Goal: Task Accomplishment & Management: Use online tool/utility

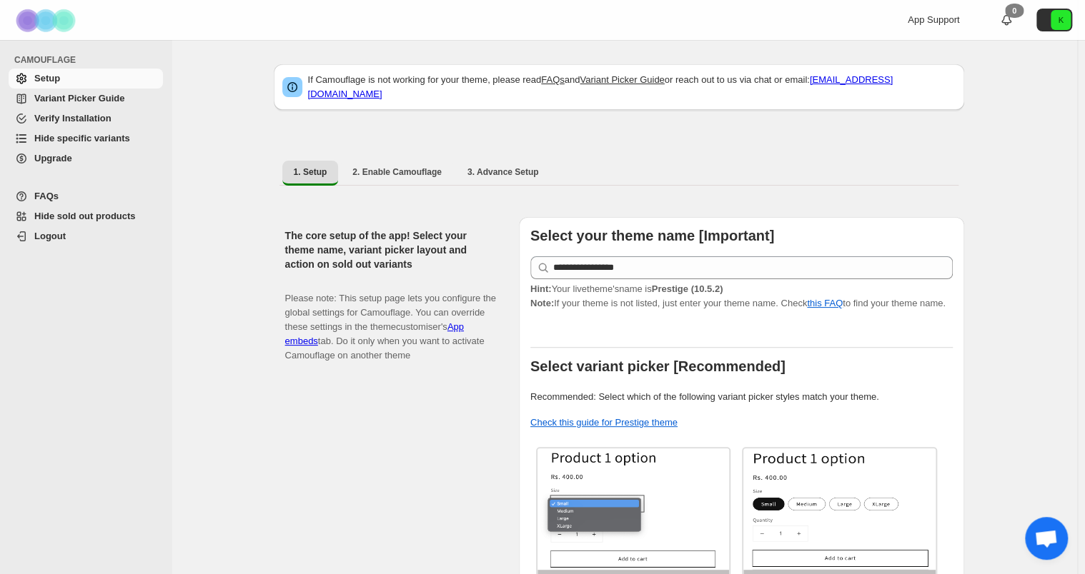
click at [103, 131] on link "Hide specific variants" at bounding box center [86, 139] width 154 height 20
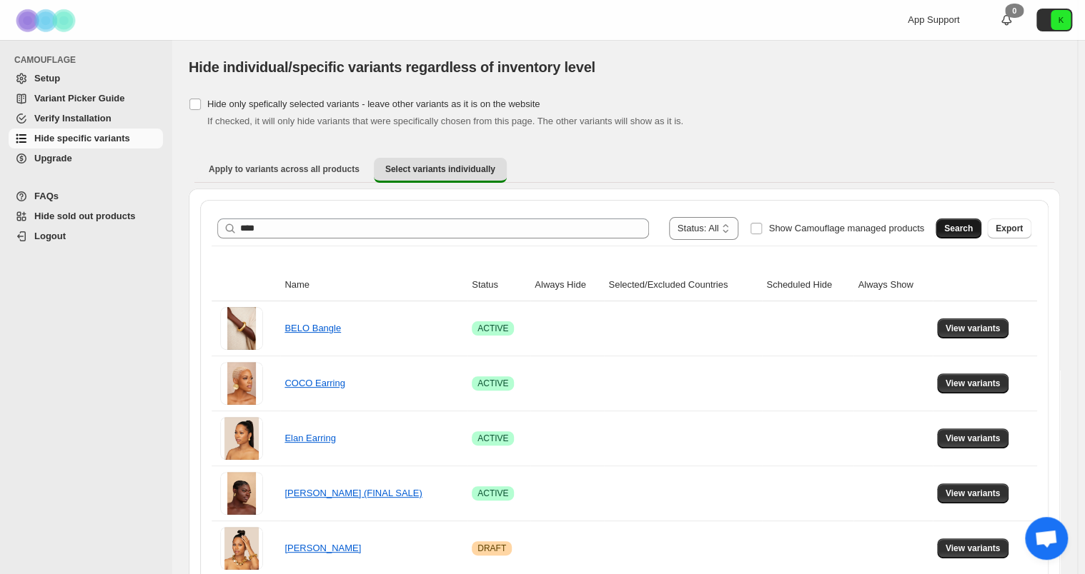
click at [957, 230] on span "Search" at bounding box center [958, 228] width 29 height 11
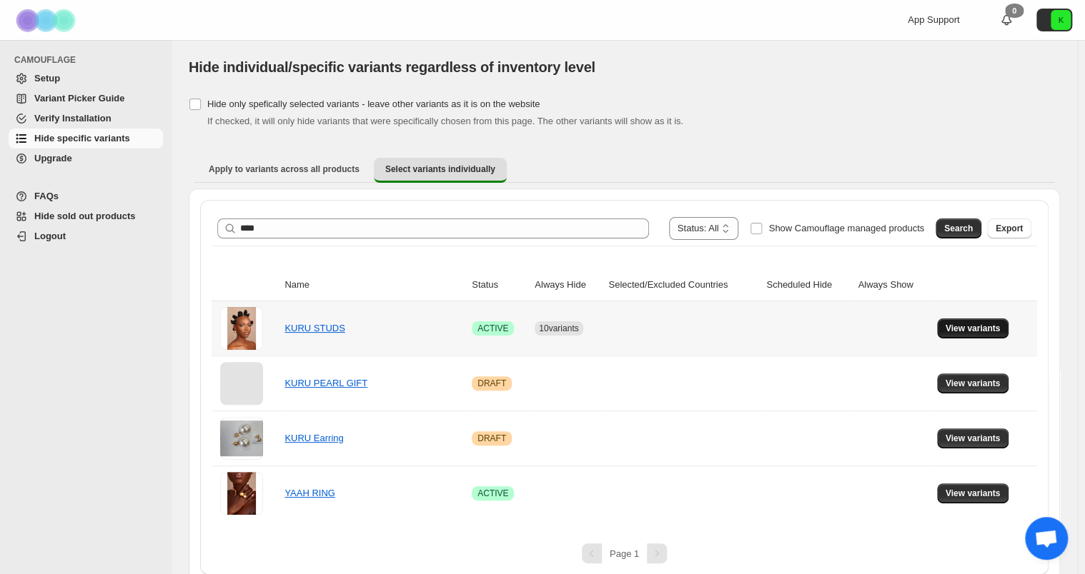
click at [974, 327] on span "View variants" at bounding box center [972, 328] width 55 height 11
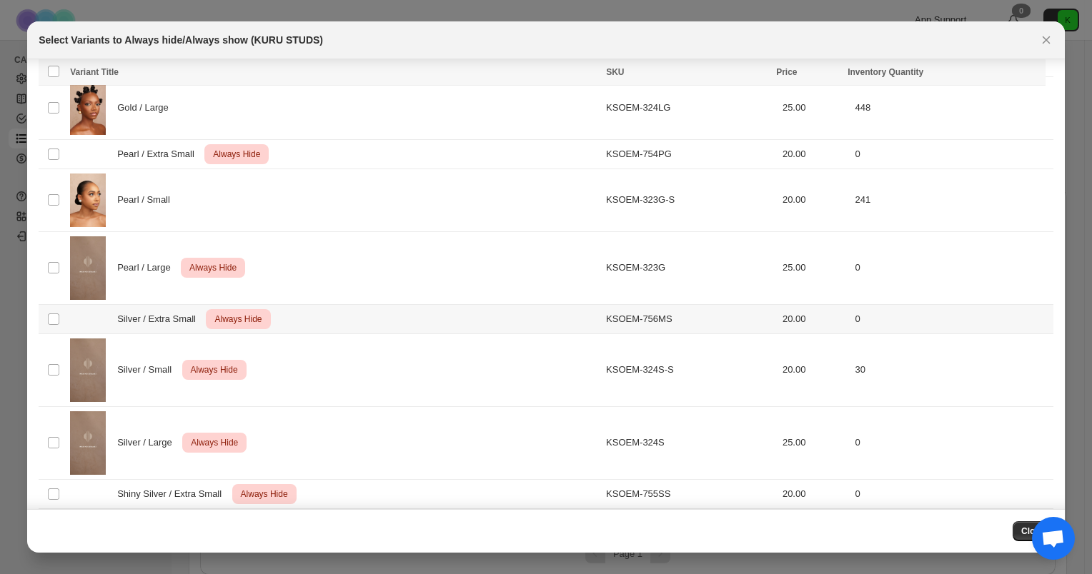
scroll to position [142, 0]
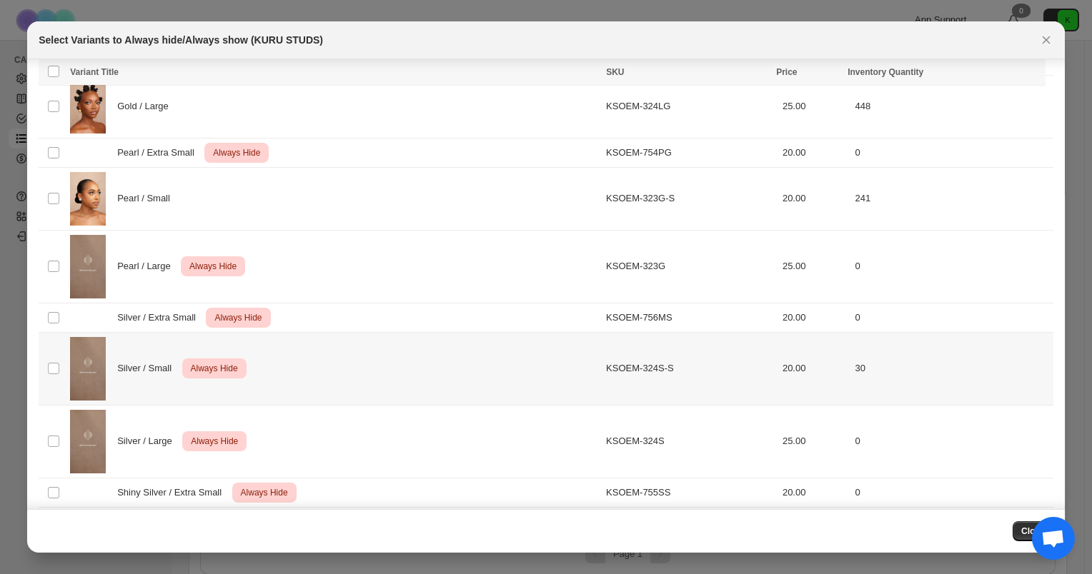
click at [274, 352] on div "Silver / Small Critical Always Hide" at bounding box center [333, 369] width 527 height 64
click at [1028, 74] on icon "More actions" at bounding box center [1027, 73] width 2 height 2
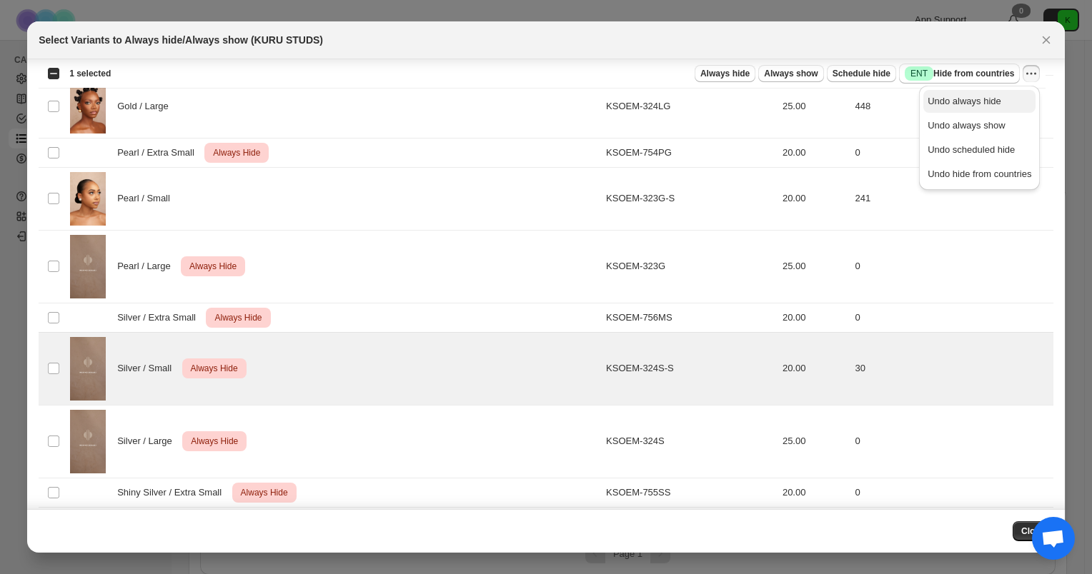
click at [992, 106] on span "Undo always hide" at bounding box center [964, 101] width 74 height 11
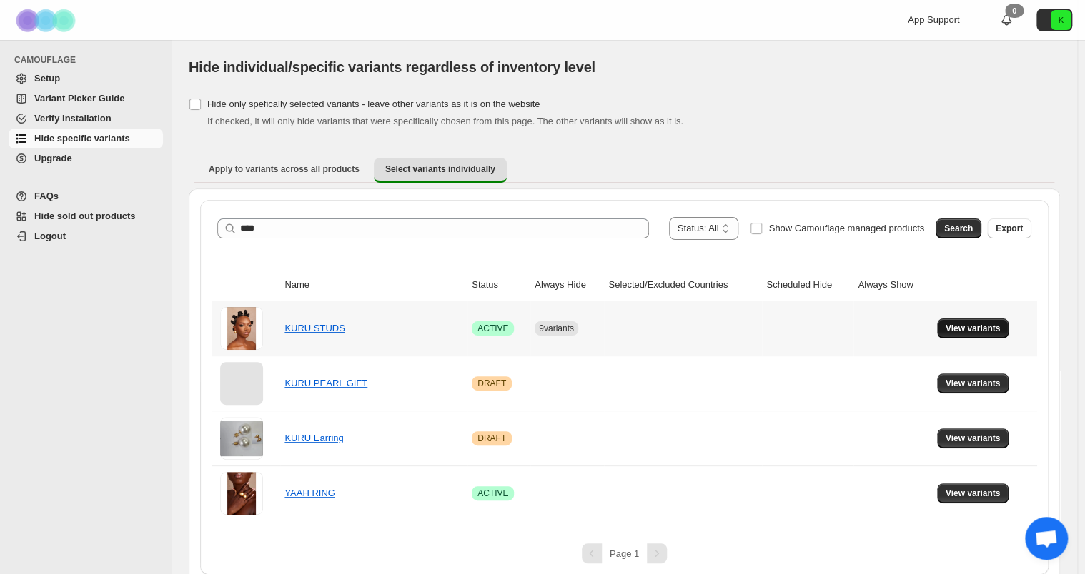
click at [960, 325] on span "View variants" at bounding box center [972, 328] width 55 height 11
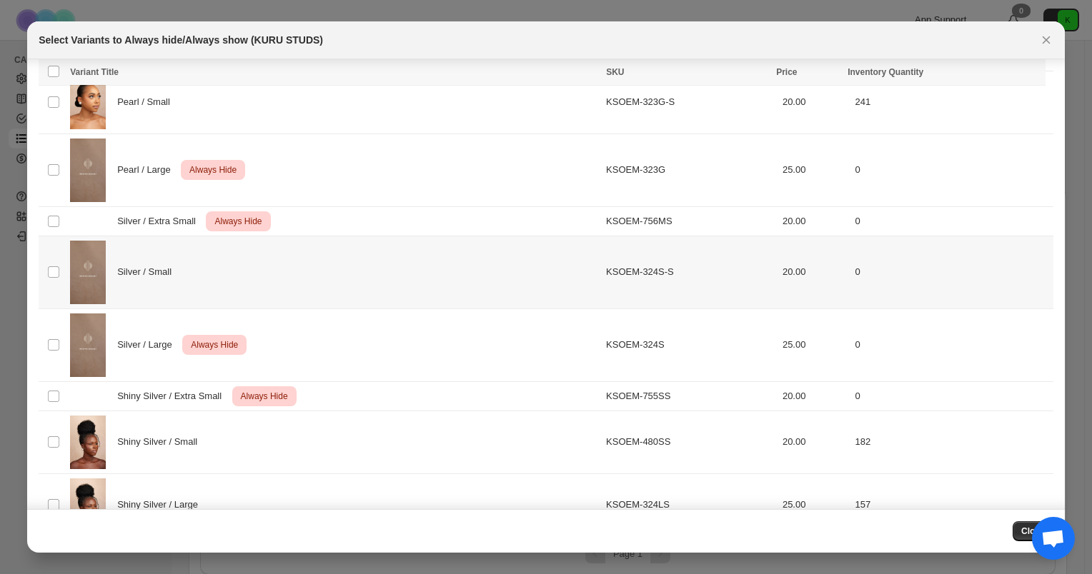
click at [366, 264] on div "Silver / Small" at bounding box center [333, 273] width 527 height 64
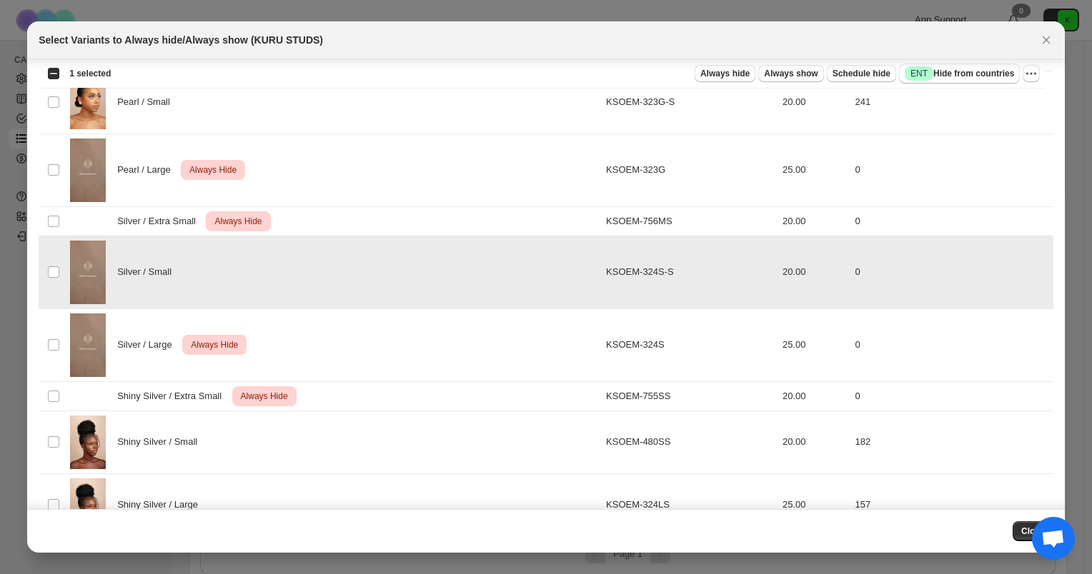
scroll to position [239, 0]
click at [743, 74] on span "Always hide" at bounding box center [724, 73] width 49 height 11
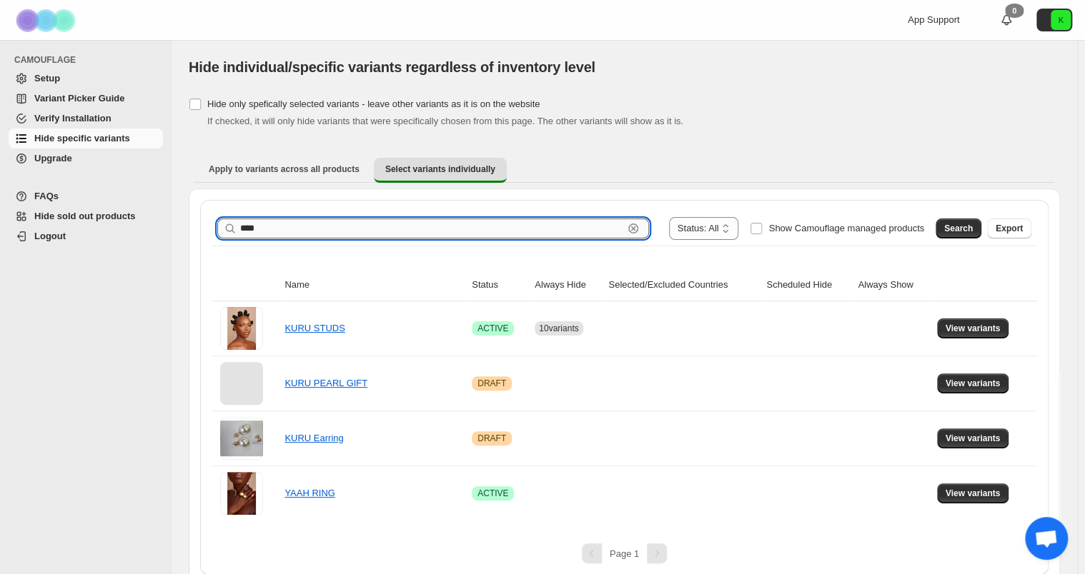
click at [363, 231] on input "****" at bounding box center [431, 229] width 383 height 20
type input "*"
type input "****"
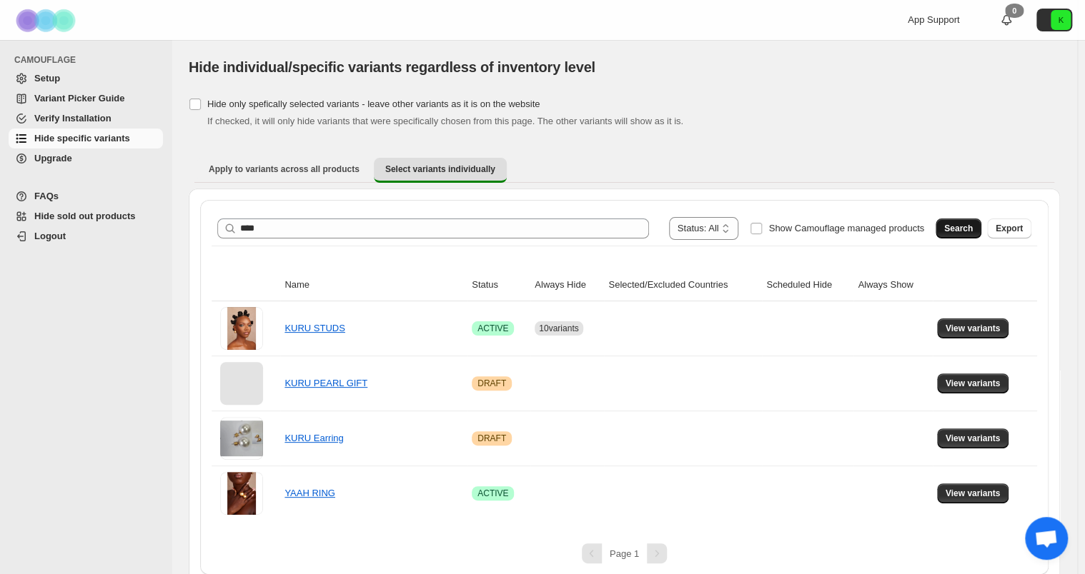
click at [964, 233] on span "Search" at bounding box center [958, 228] width 29 height 11
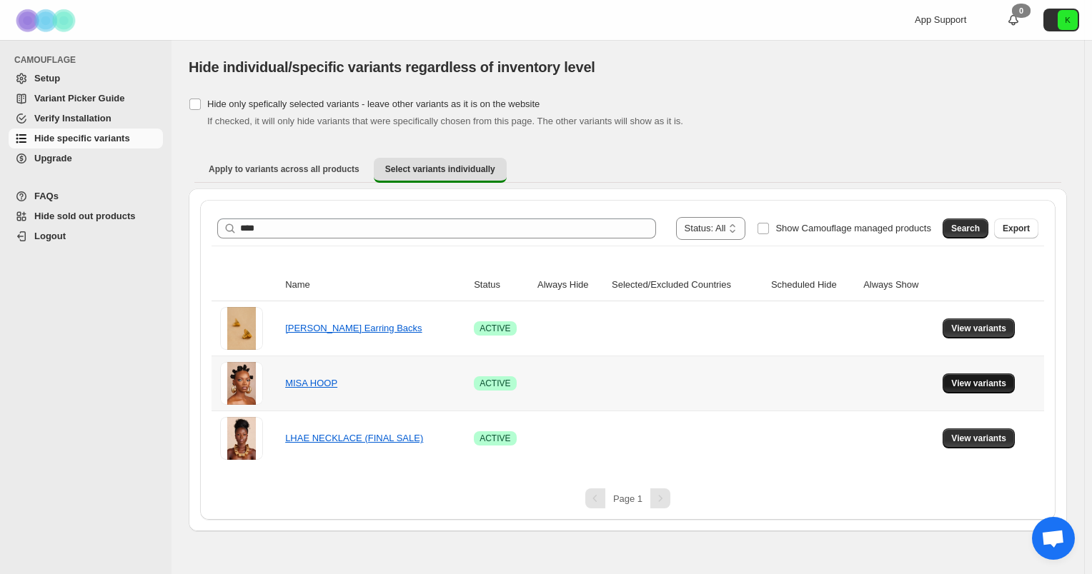
click at [984, 387] on span "View variants" at bounding box center [978, 383] width 55 height 11
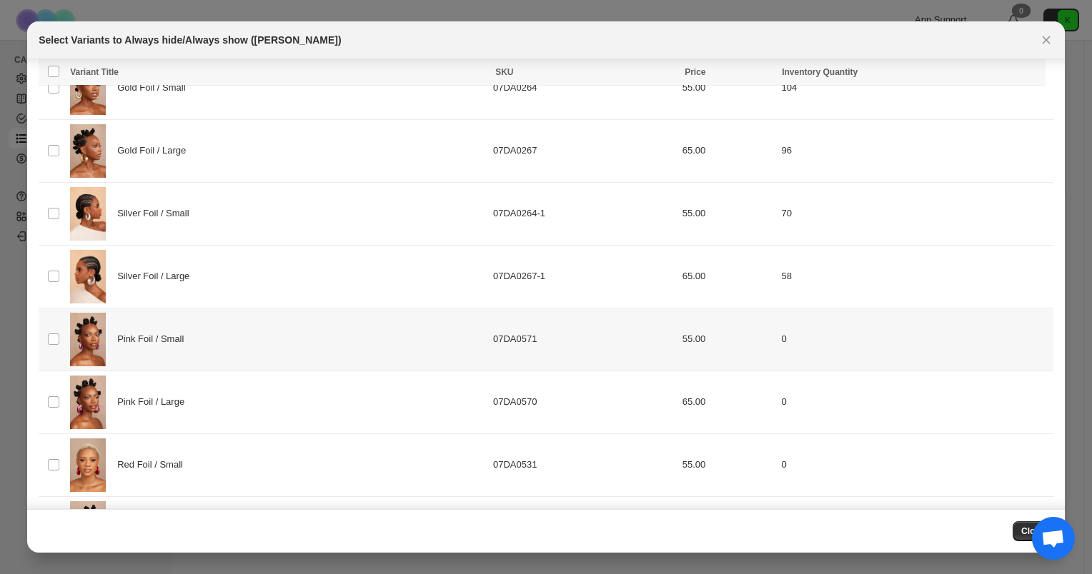
click at [219, 332] on div "Pink Foil / Small" at bounding box center [277, 340] width 414 height 54
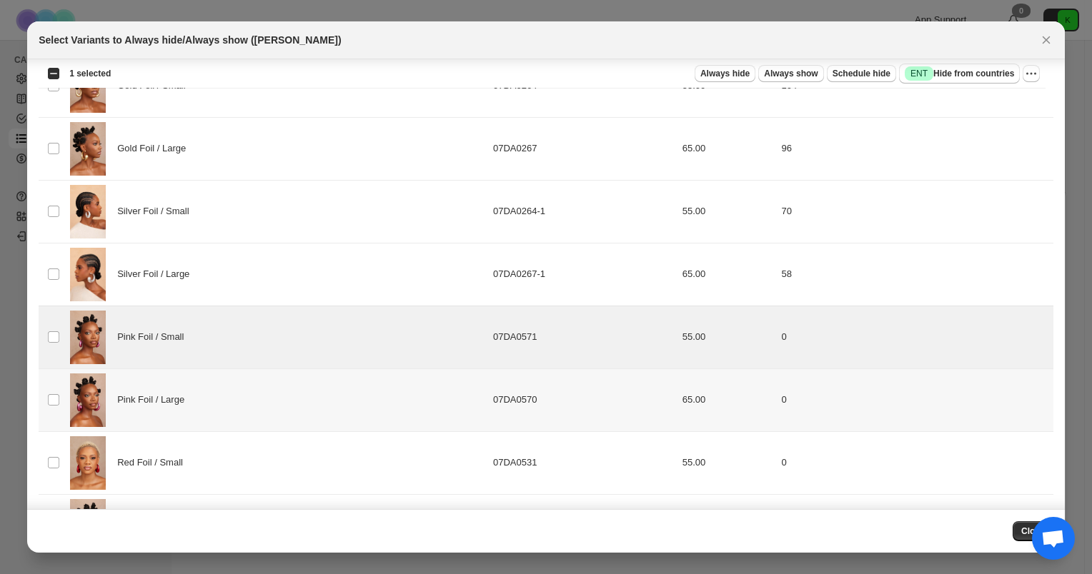
drag, startPoint x: 204, startPoint y: 383, endPoint x: 204, endPoint y: 402, distance: 18.6
click at [204, 383] on div "Pink Foil / Large" at bounding box center [277, 401] width 414 height 54
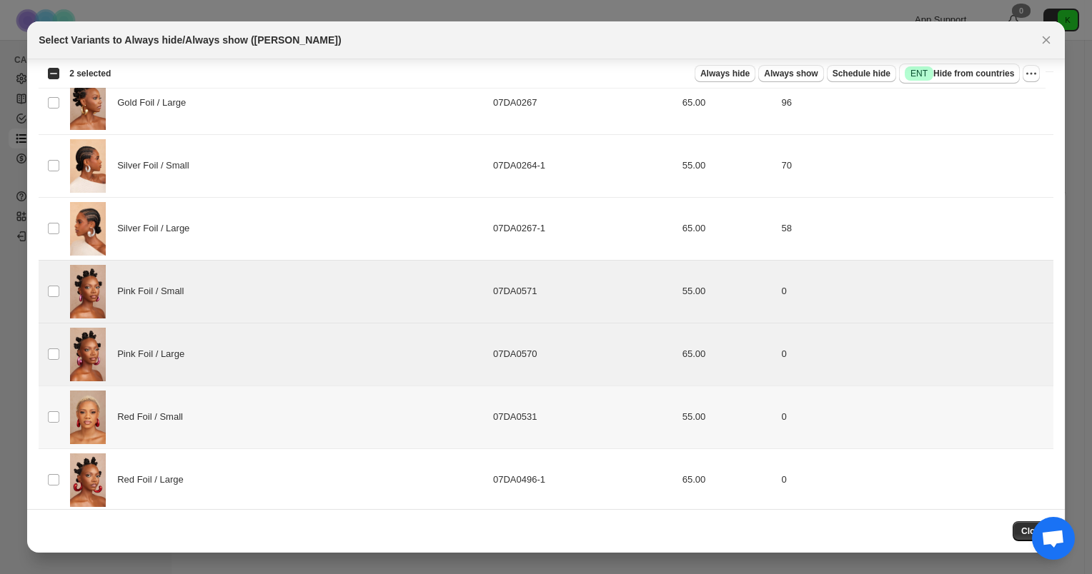
scroll to position [128, 0]
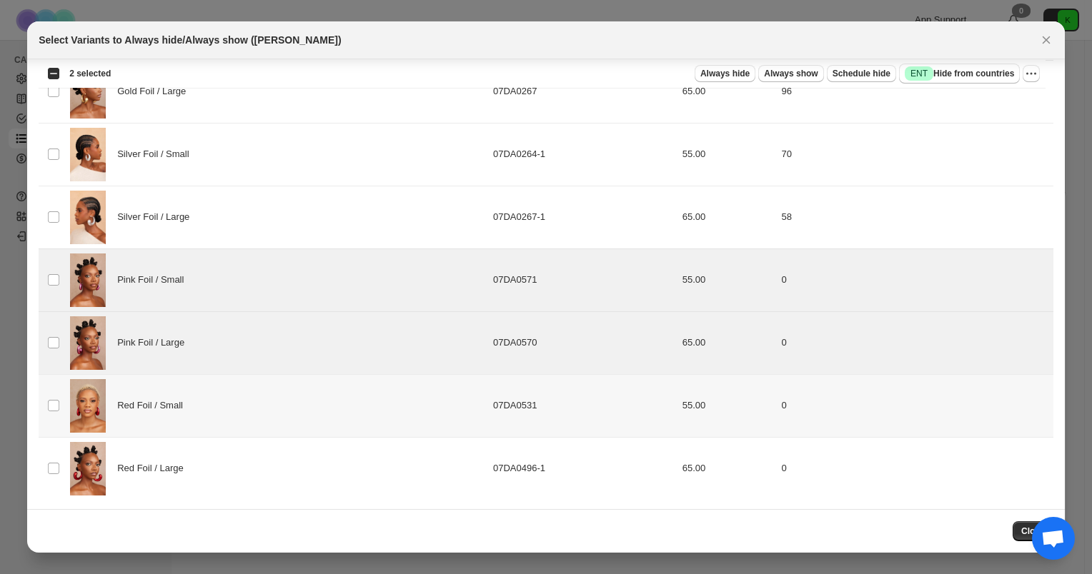
click at [226, 400] on div "Red Foil / Small" at bounding box center [277, 406] width 414 height 54
click at [214, 462] on div "Red Foil / Large" at bounding box center [277, 469] width 414 height 54
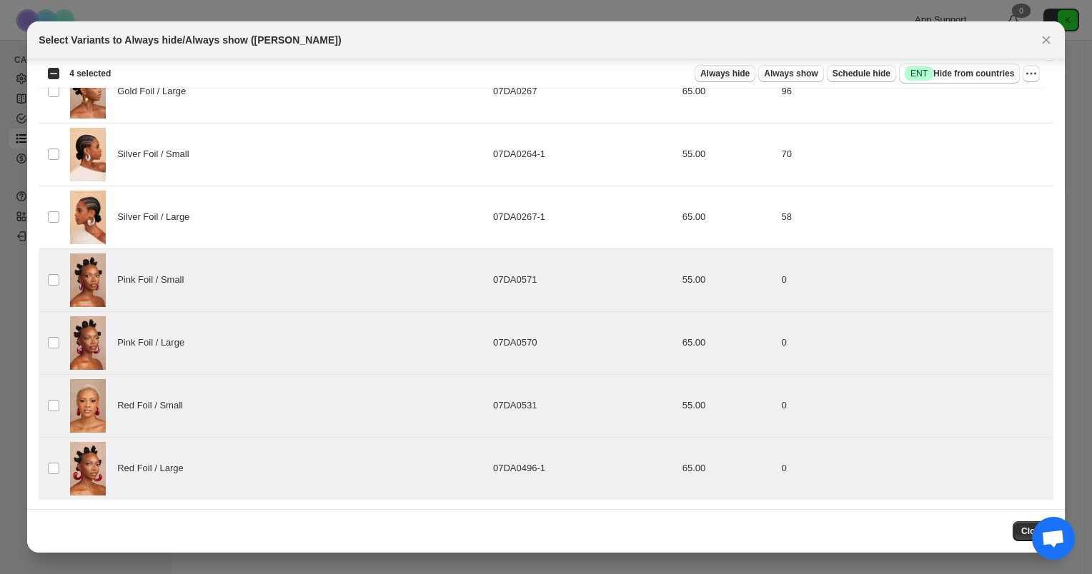
click at [748, 74] on span "Always hide" at bounding box center [724, 73] width 49 height 11
